Goal: Check status: Check status

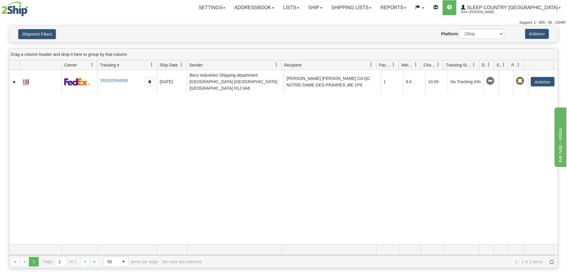
click at [165, 217] on div "31551044 2044 392832664596 [DATE] [DATE] 07:14:56 PM Beco Industries Shipping d…" at bounding box center [283, 157] width 548 height 174
click at [46, 29] on button "Shipment Filters" at bounding box center [37, 34] width 38 height 10
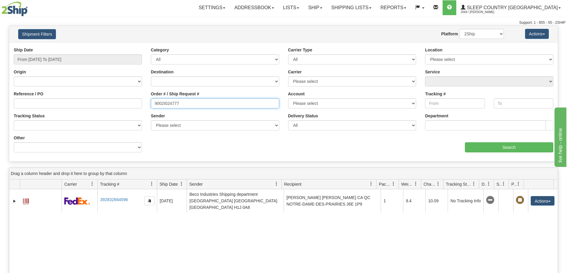
click at [203, 105] on input "9002I024777" at bounding box center [215, 103] width 128 height 10
paste input "0I053419"
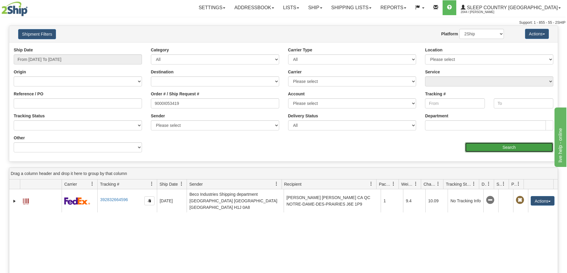
click at [492, 150] on input "Search" at bounding box center [509, 147] width 88 height 10
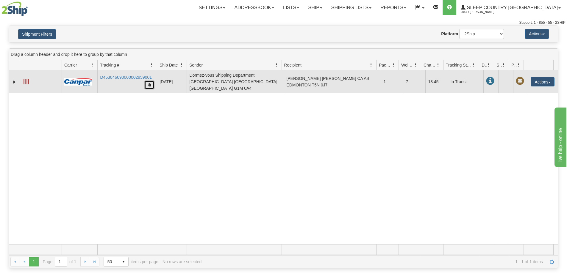
click at [151, 85] on button "button" at bounding box center [149, 85] width 10 height 9
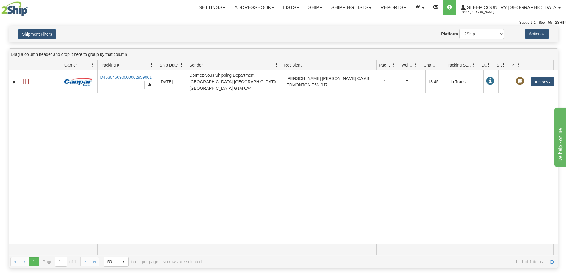
drag, startPoint x: 144, startPoint y: 206, endPoint x: 138, endPoint y: 198, distance: 9.8
click at [144, 206] on div "31552904 2044 D453046090000002959001 [DATE] [DATE] 12:26:50 PM Dormez-vous Ship…" at bounding box center [283, 157] width 548 height 174
click at [53, 39] on button "Shipment Filters" at bounding box center [37, 34] width 38 height 10
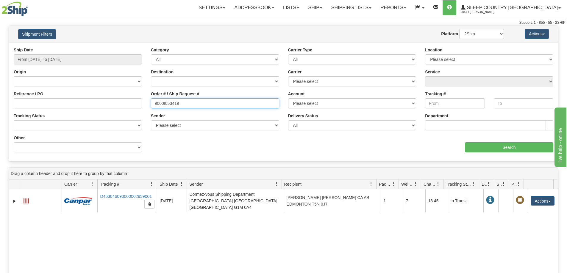
click at [187, 106] on input "9000I053419" at bounding box center [215, 103] width 128 height 10
paste input "7I04226"
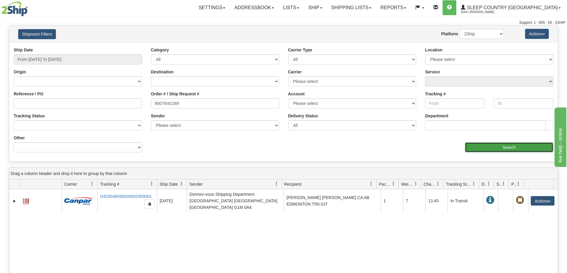
click at [506, 149] on input "Search" at bounding box center [509, 147] width 88 height 10
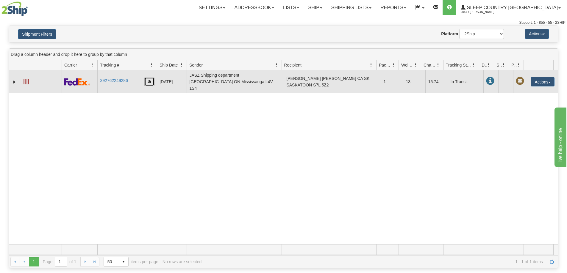
click at [151, 77] on button "button" at bounding box center [149, 81] width 10 height 9
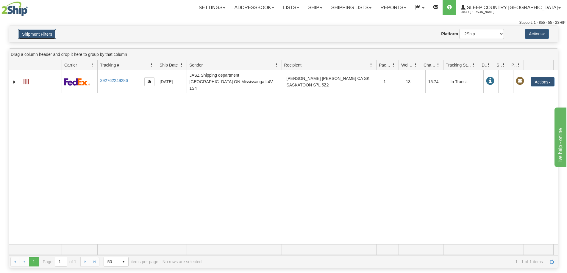
click at [39, 37] on button "Shipment Filters" at bounding box center [37, 34] width 38 height 10
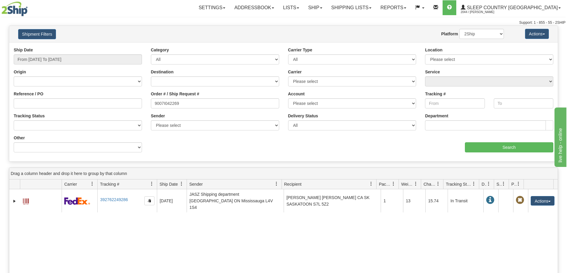
click at [184, 110] on div "Order # / Ship Request # 9007I042269" at bounding box center [214, 102] width 137 height 22
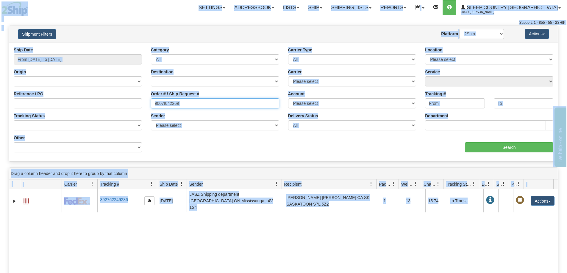
click at [184, 104] on input "9007I042269" at bounding box center [215, 103] width 128 height 10
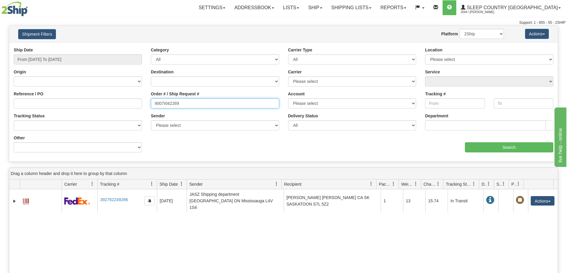
paste input "0I044627"
type input "9000I044627"
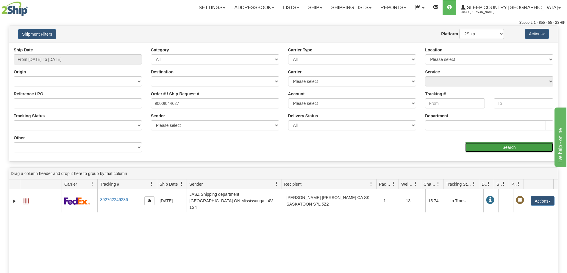
click at [482, 143] on input "Search" at bounding box center [509, 147] width 88 height 10
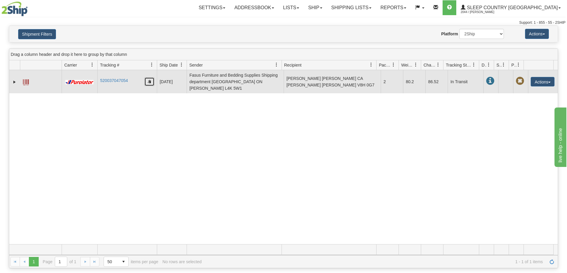
click at [151, 77] on button "button" at bounding box center [149, 81] width 10 height 9
